Goal: Task Accomplishment & Management: Use online tool/utility

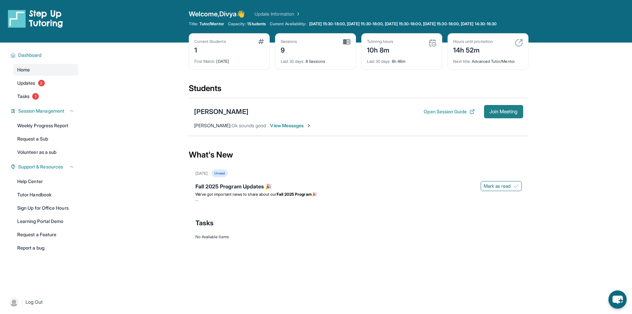
click at [490, 114] on span "Join Meeting" at bounding box center [504, 112] width 29 height 4
